Goal: Entertainment & Leisure: Browse casually

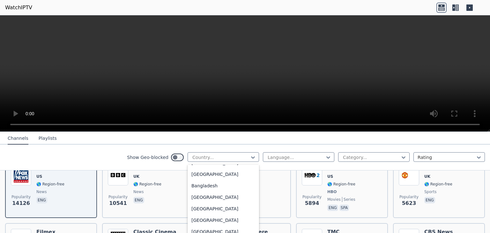
scroll to position [147, 0]
click at [190, 220] on div "[GEOGRAPHIC_DATA]" at bounding box center [223, 219] width 71 height 11
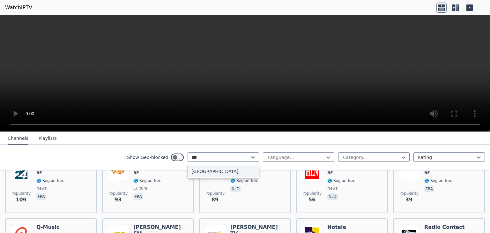
type input "****"
click at [222, 172] on div "[GEOGRAPHIC_DATA]" at bounding box center [223, 171] width 71 height 11
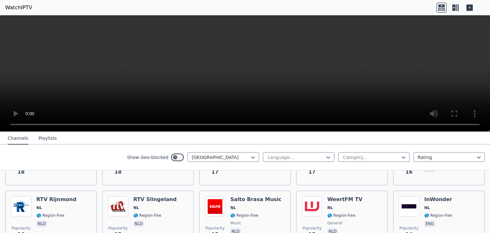
scroll to position [742, 0]
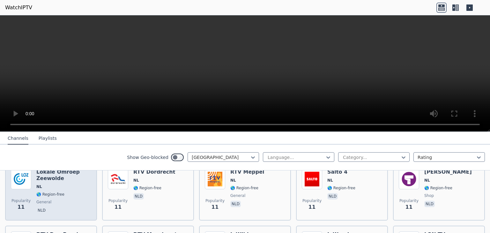
click at [34, 206] on div "Popularity 11 Lokale Omroep Zeewolde NL 🌎 Region-free general nld" at bounding box center [51, 191] width 92 height 57
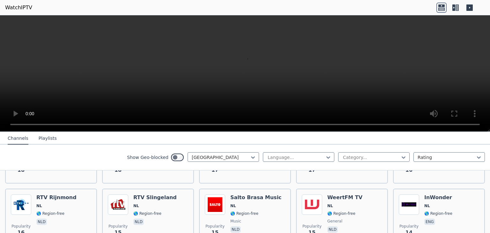
scroll to position [745, 0]
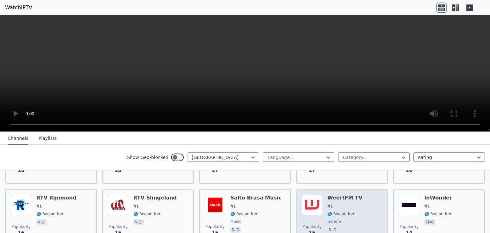
click at [331, 211] on span "🌎 Region-free" at bounding box center [341, 213] width 28 height 5
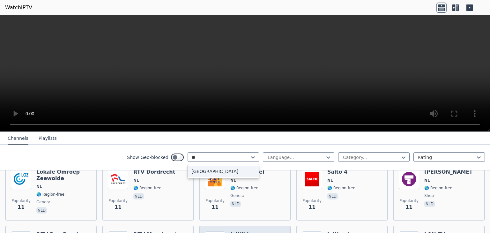
scroll to position [0, 0]
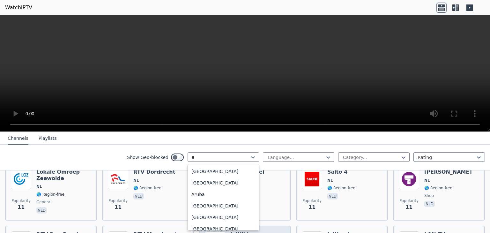
type input "**"
click at [216, 183] on div "[GEOGRAPHIC_DATA]" at bounding box center [223, 182] width 71 height 11
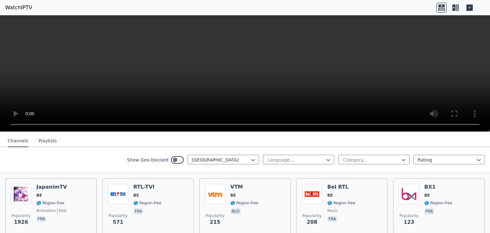
scroll to position [68, 0]
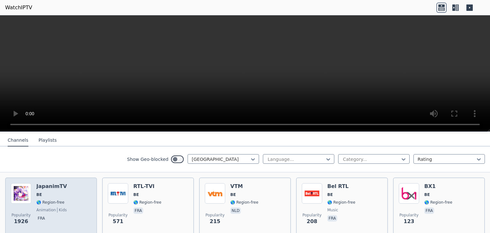
click at [57, 200] on span "🌎 Region-free" at bounding box center [50, 202] width 28 height 5
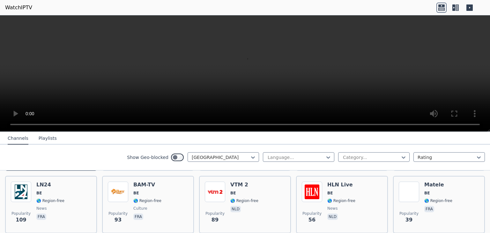
scroll to position [133, 0]
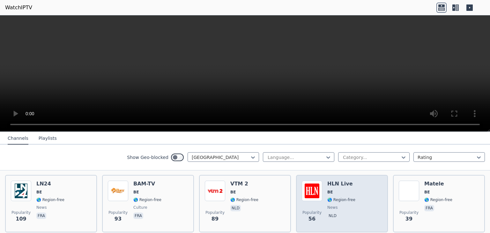
click at [351, 198] on div "Popularity 56 HLN Live BE 🌎 Region-free news nld" at bounding box center [342, 204] width 80 height 46
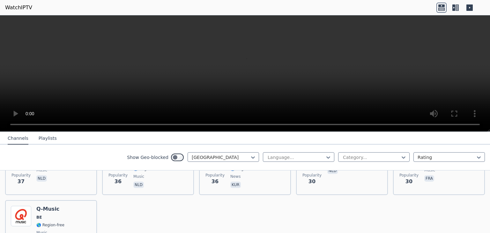
scroll to position [235, 0]
